Goal: Information Seeking & Learning: Find specific fact

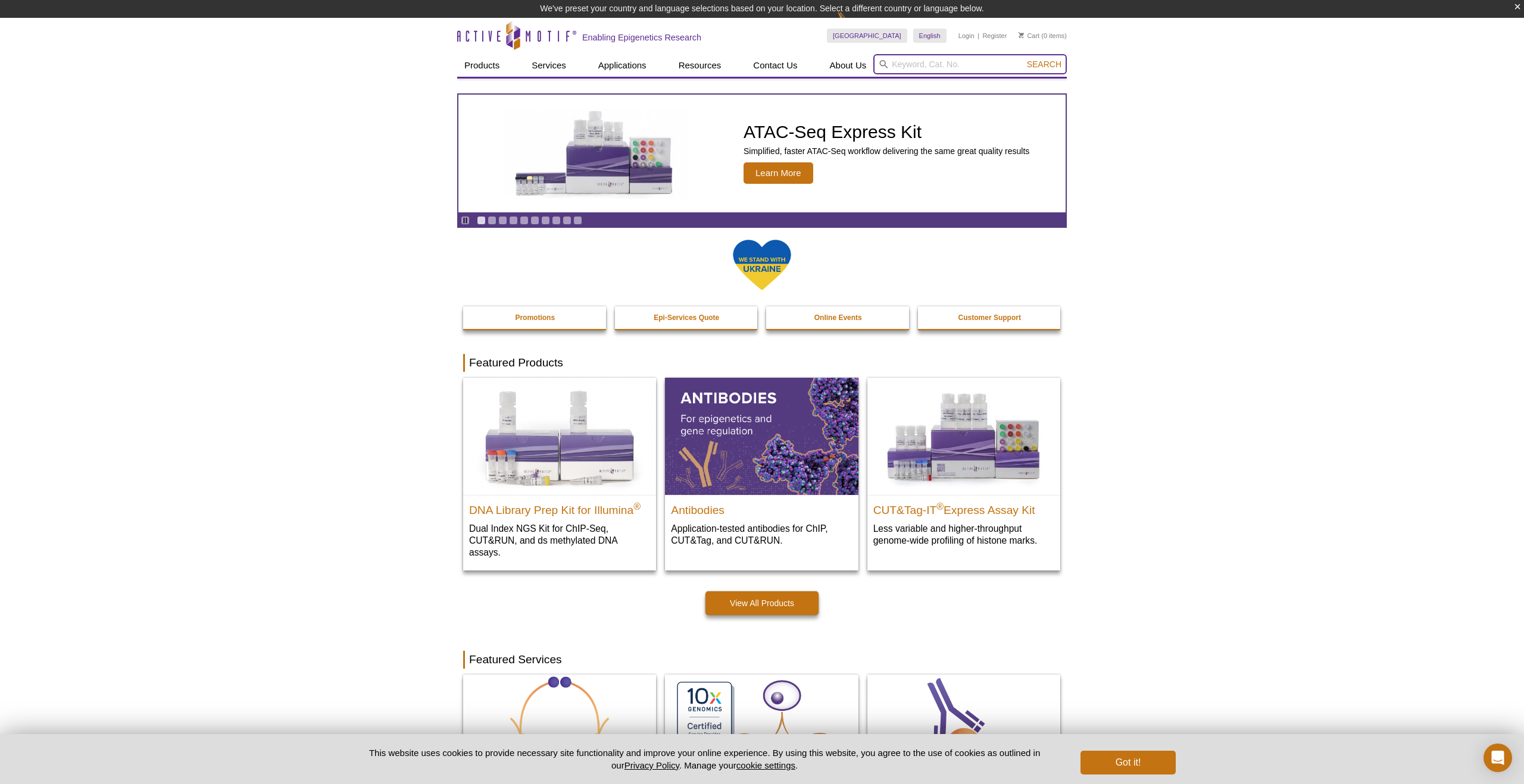
click at [904, 64] on input "search" at bounding box center [970, 64] width 193 height 20
paste input "39579"
type input "39579"
click at [1036, 68] on form "39579 Search" at bounding box center [970, 64] width 193 height 20
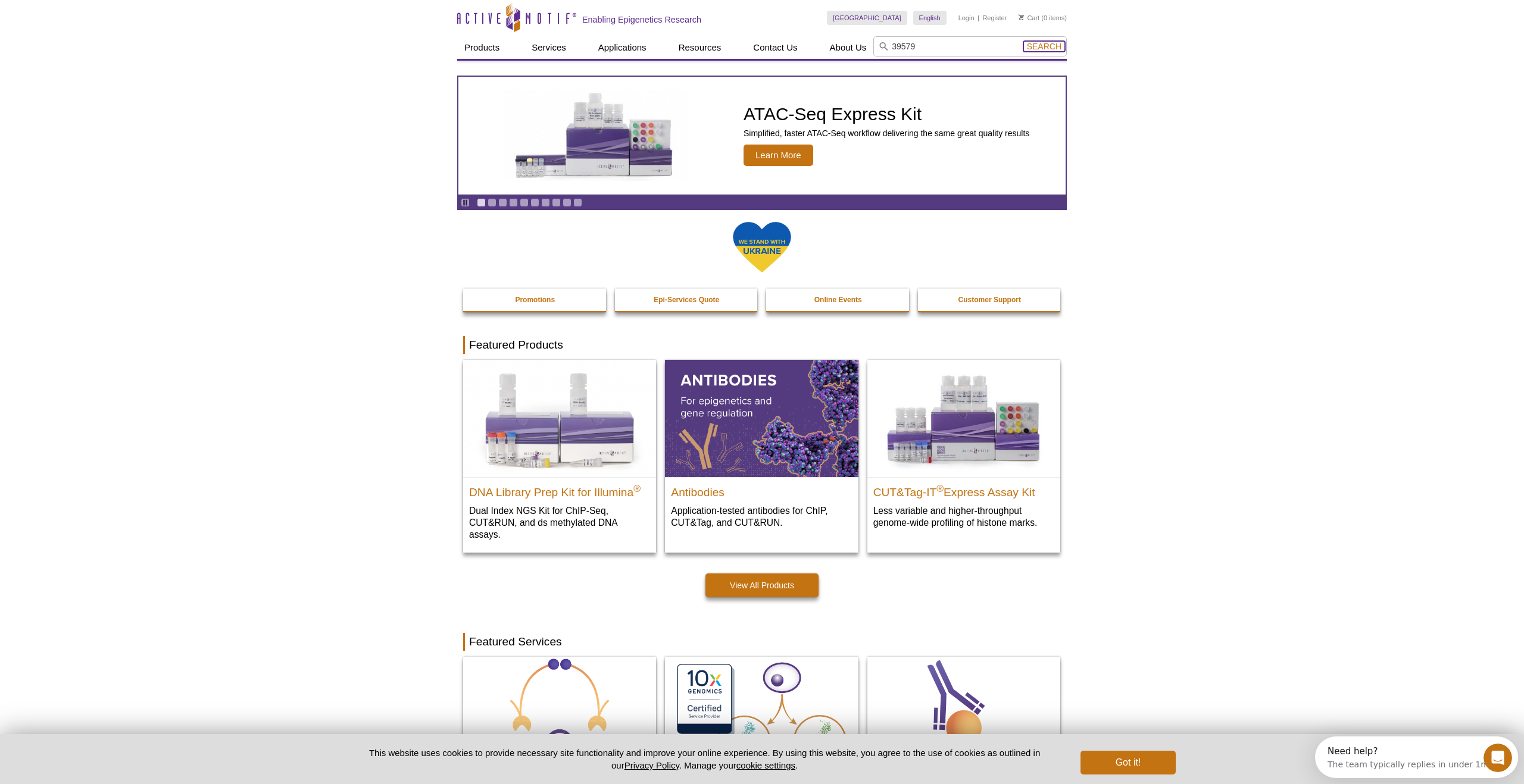
click at [1040, 48] on span "Search" at bounding box center [1044, 47] width 34 height 10
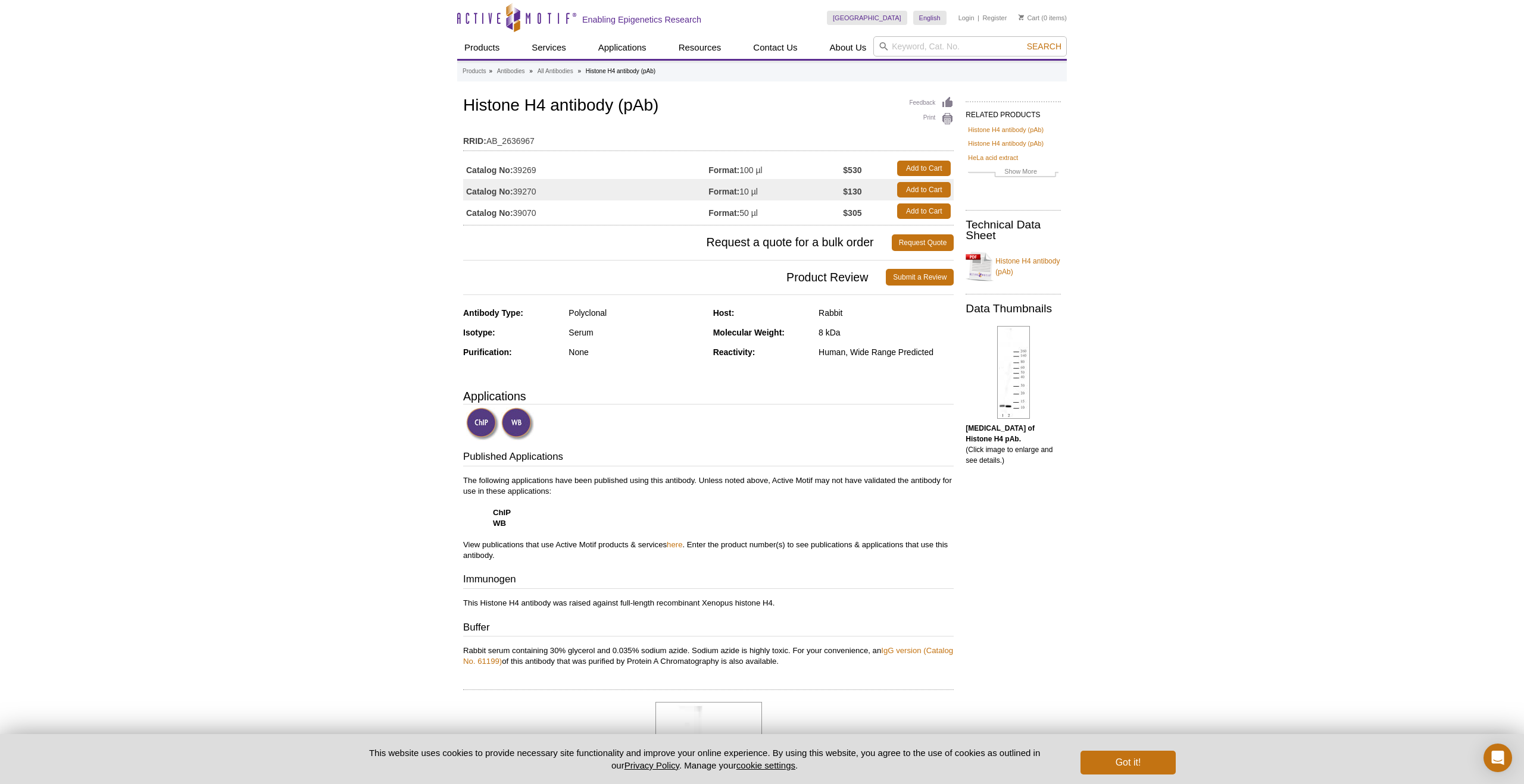
click at [707, 137] on td "RRID: AB_2636967" at bounding box center [708, 138] width 491 height 19
click at [953, 45] on input "search" at bounding box center [970, 46] width 193 height 20
click at [909, 64] on strong "Histone H1" at bounding box center [900, 64] width 41 height 9
type input "Histone H1 products"
click at [1064, 45] on button "Search" at bounding box center [1044, 46] width 42 height 11
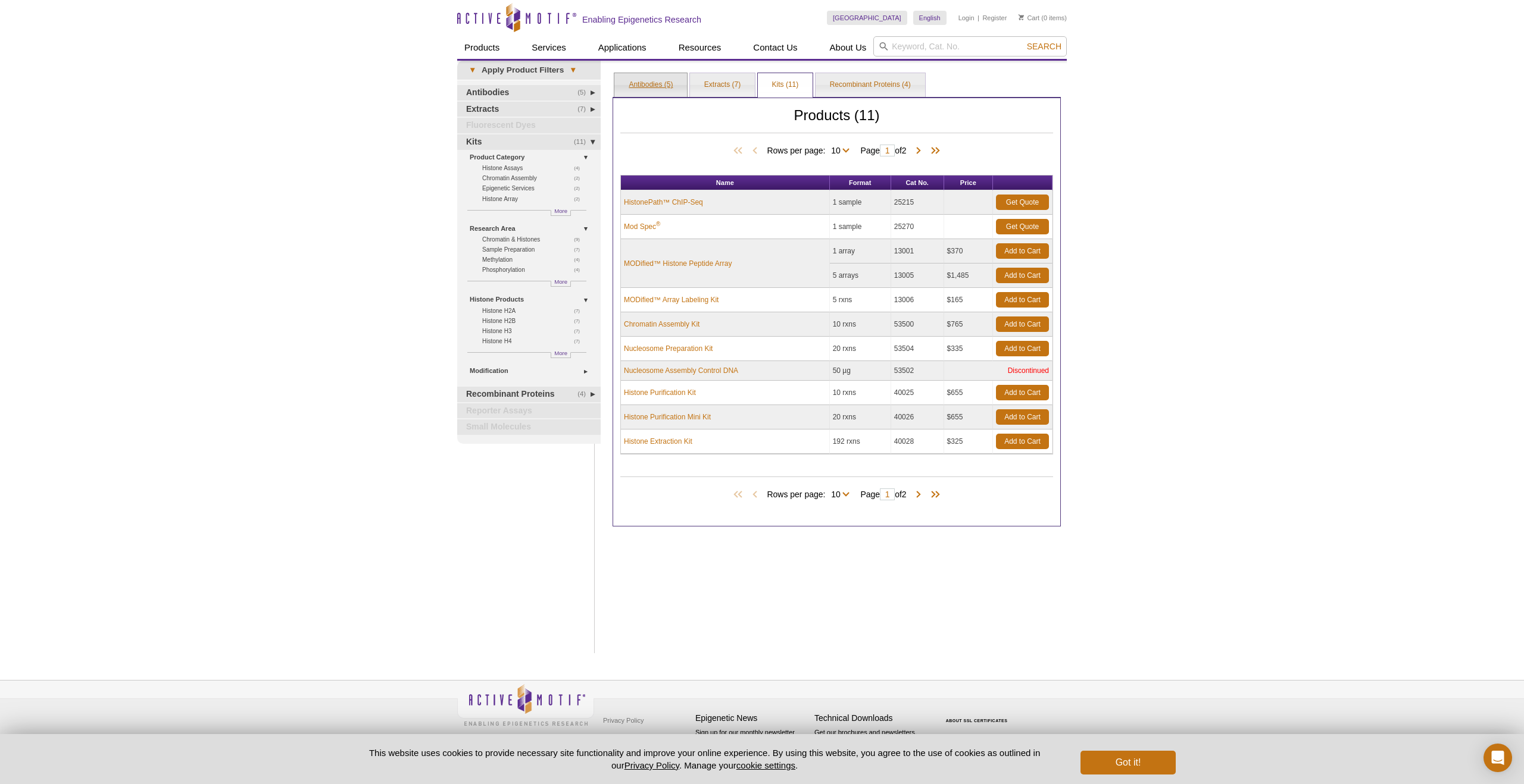
click at [653, 85] on link "Antibodies (5)" at bounding box center [651, 85] width 73 height 24
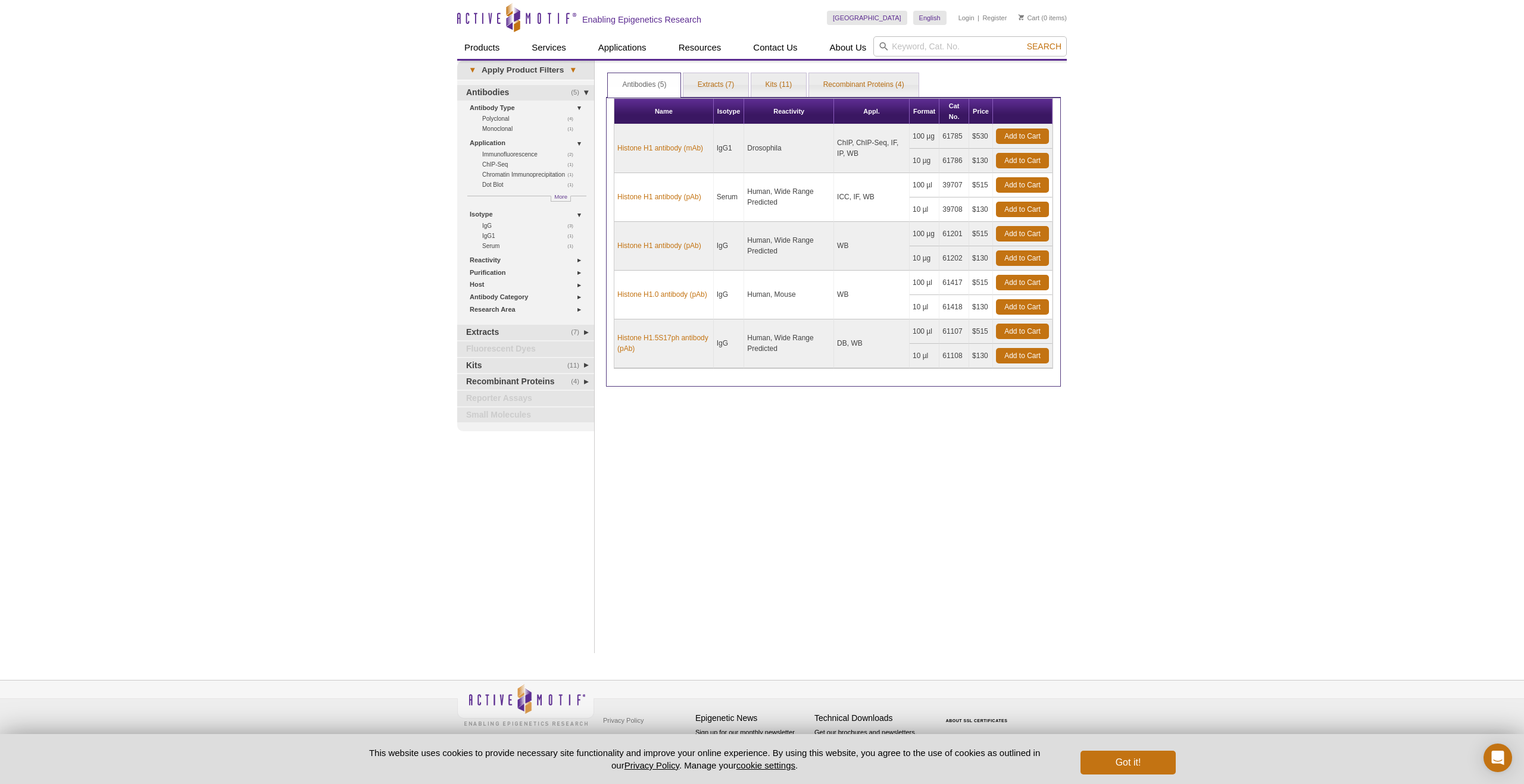
click at [749, 194] on td "Human, Wide Range Predicted" at bounding box center [789, 197] width 90 height 49
click at [918, 44] on input "search" at bounding box center [970, 46] width 193 height 20
paste input "39579"
type input "39579"
click at [1042, 50] on span "Search" at bounding box center [1044, 47] width 34 height 10
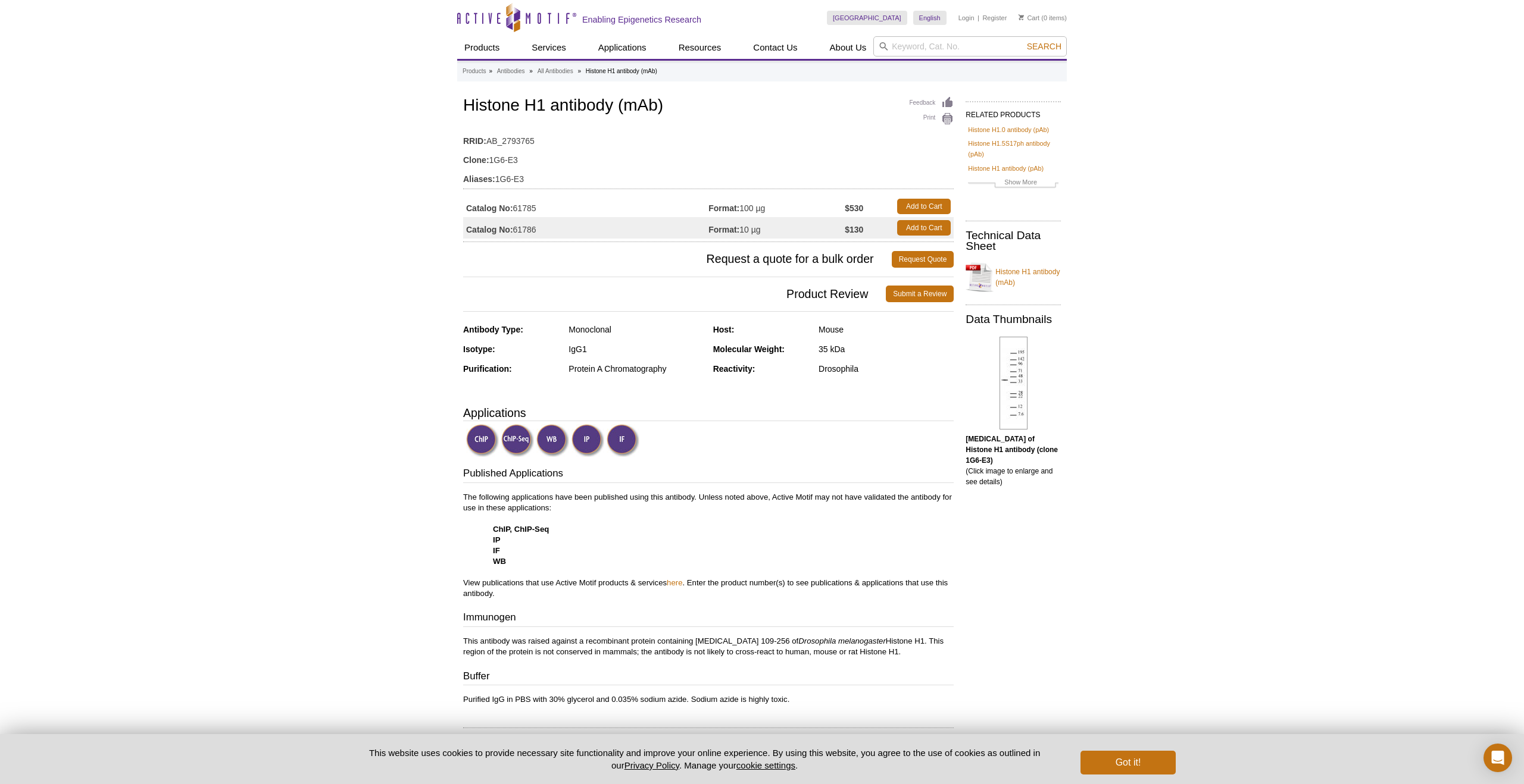
click at [482, 440] on img at bounding box center [482, 441] width 33 height 33
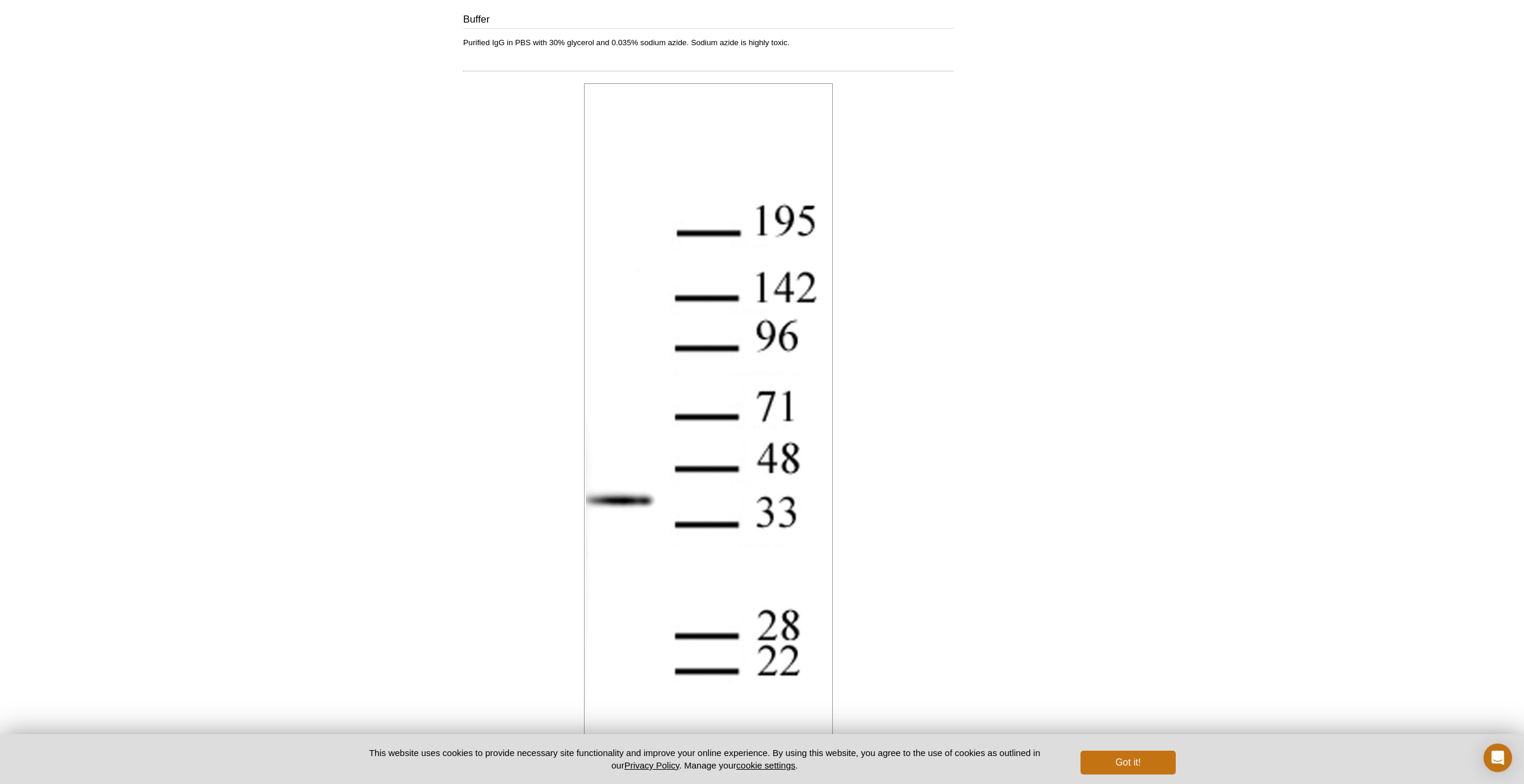
scroll to position [669, 0]
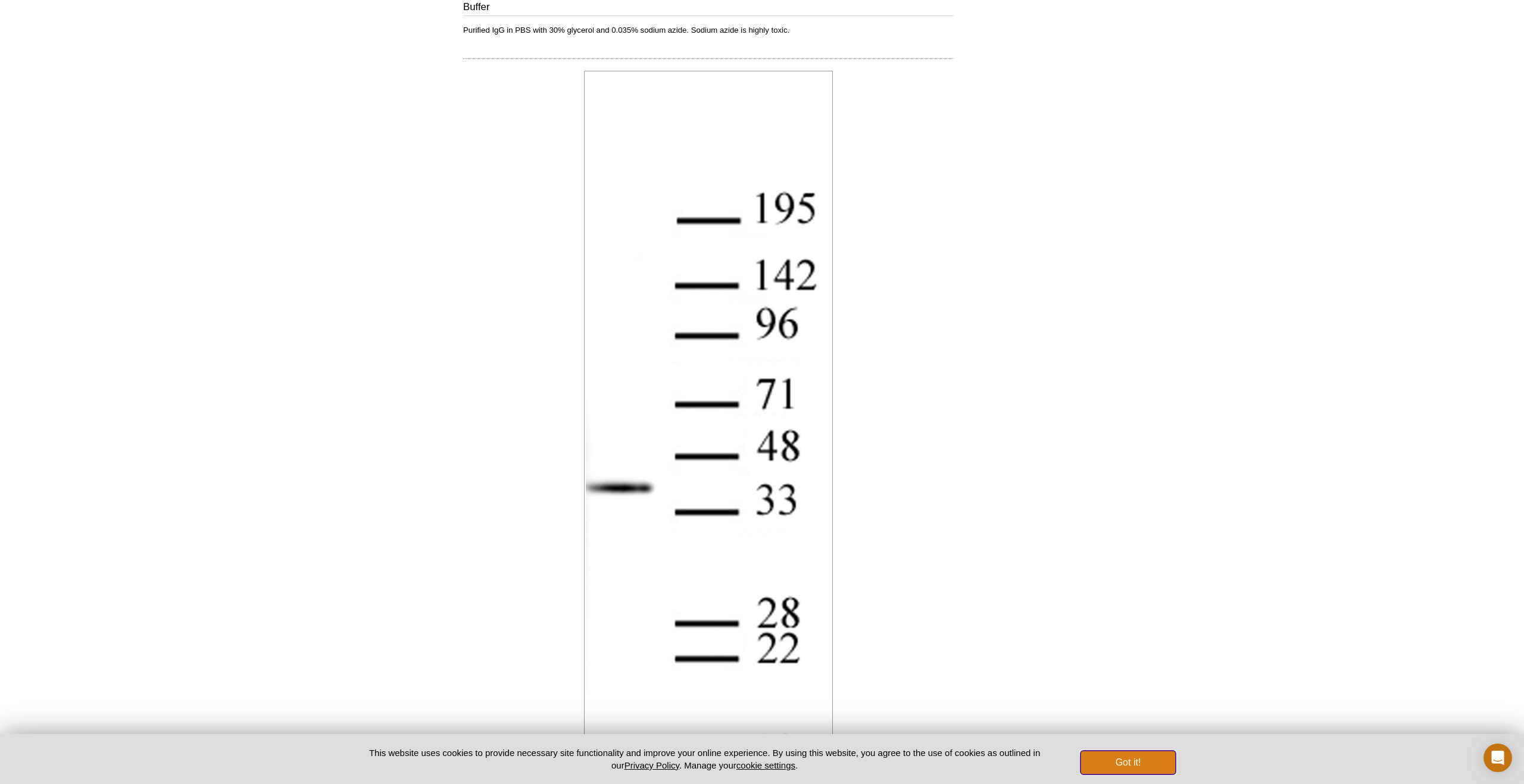
click at [1091, 766] on button "Got it!" at bounding box center [1128, 762] width 96 height 24
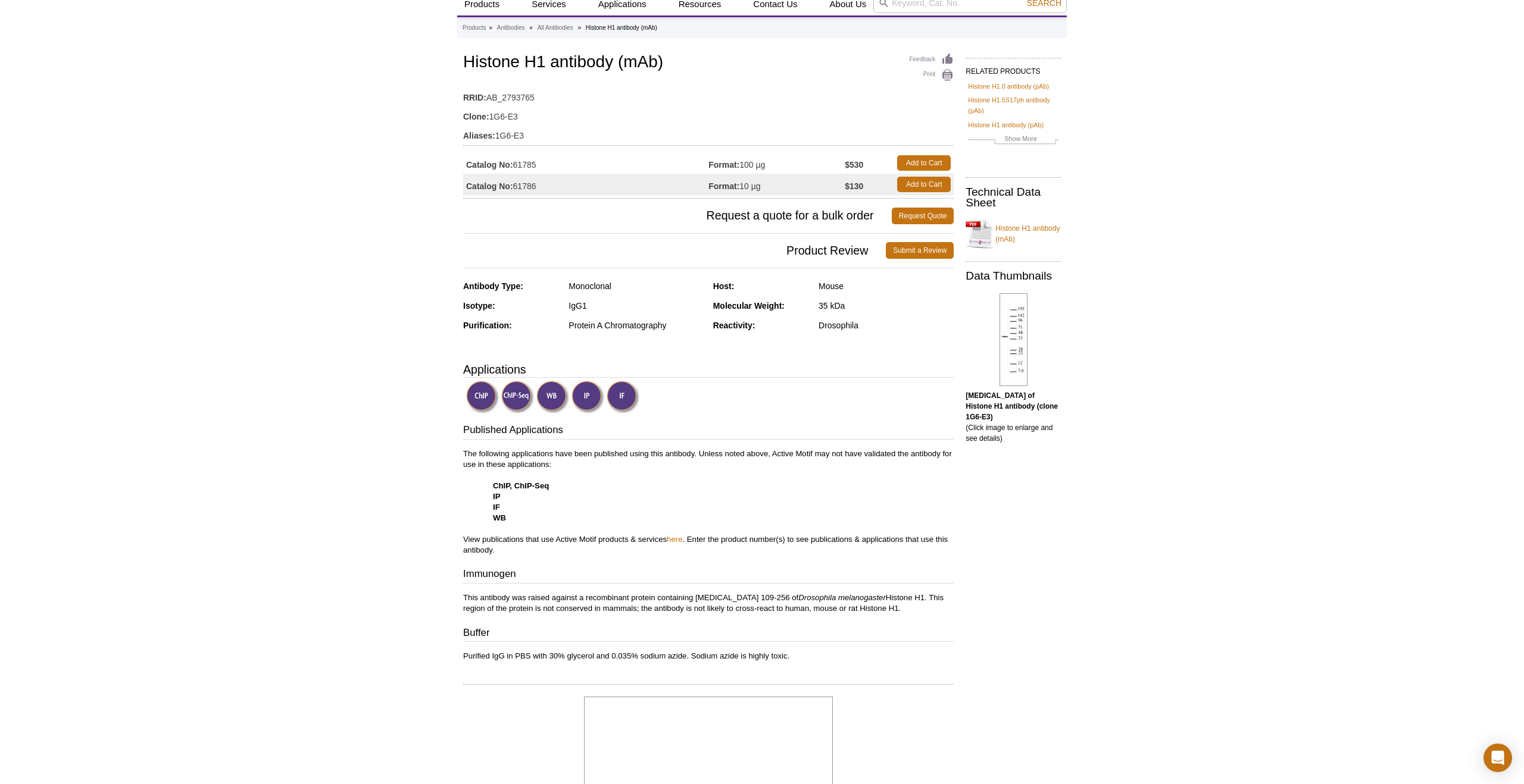
scroll to position [0, 0]
